Goal: Check status

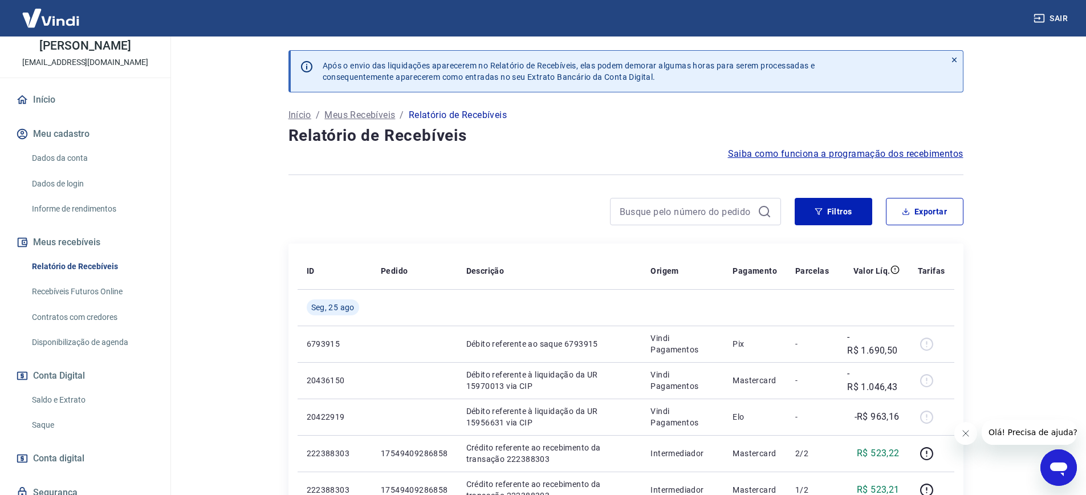
scroll to position [67, 0]
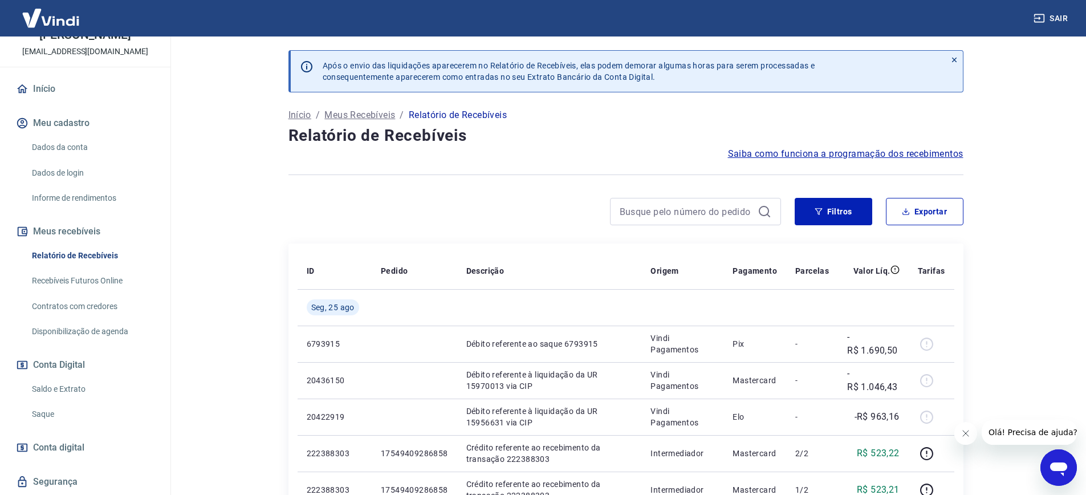
click at [74, 389] on link "Saldo e Extrato" at bounding box center [91, 388] width 129 height 23
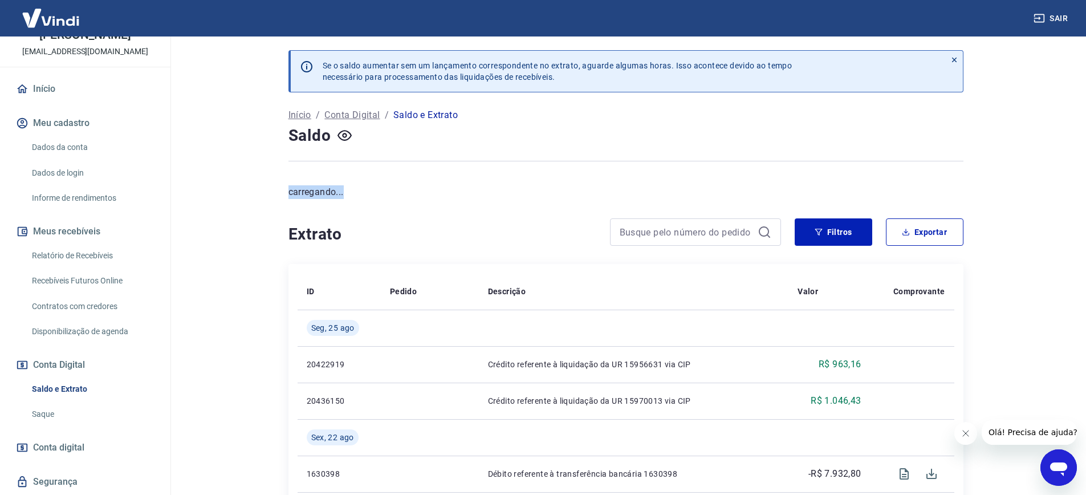
drag, startPoint x: 301, startPoint y: 190, endPoint x: 346, endPoint y: 189, distance: 45.1
click at [346, 189] on p "carregando..." at bounding box center [626, 192] width 675 height 14
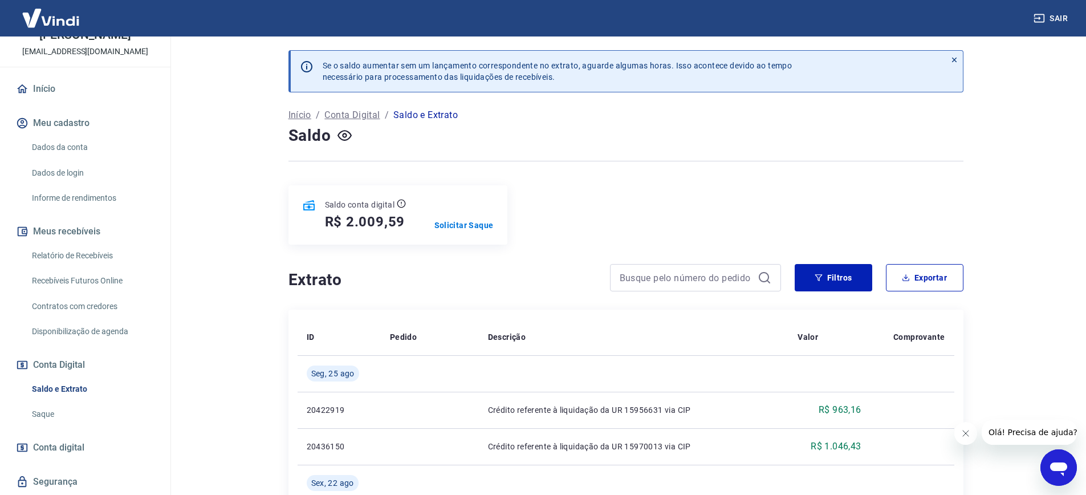
drag, startPoint x: 290, startPoint y: 194, endPoint x: 375, endPoint y: 198, distance: 84.5
click at [375, 198] on div "Saldo conta digital R$ 2.009,59 Solicitar Saque" at bounding box center [398, 214] width 219 height 59
drag, startPoint x: 331, startPoint y: 200, endPoint x: 433, endPoint y: 225, distance: 105.1
click at [433, 225] on div "Saldo conta digital R$ 2.009,59 Solicitar Saque" at bounding box center [398, 214] width 219 height 59
